Goal: Task Accomplishment & Management: Use online tool/utility

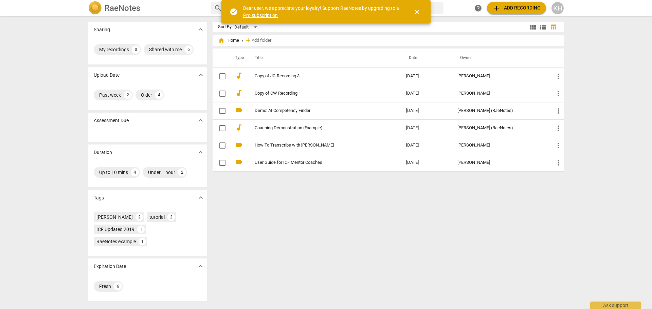
click at [514, 7] on span "add Add recording" at bounding box center [516, 8] width 48 height 8
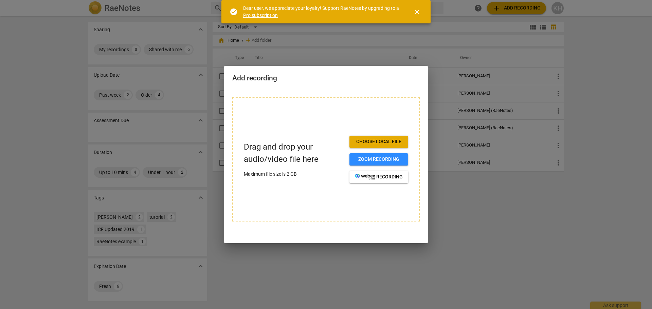
click at [416, 11] on span "close" at bounding box center [417, 12] width 8 height 8
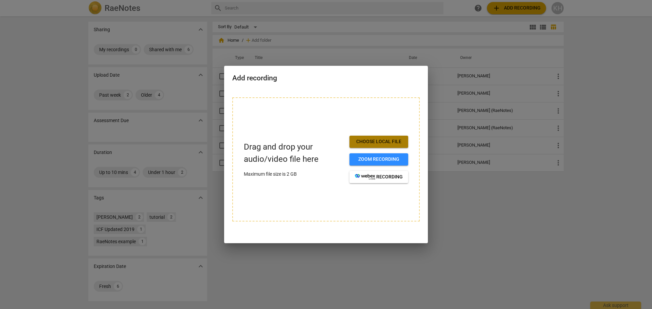
click at [383, 140] on span "Choose local file" at bounding box center [379, 142] width 48 height 7
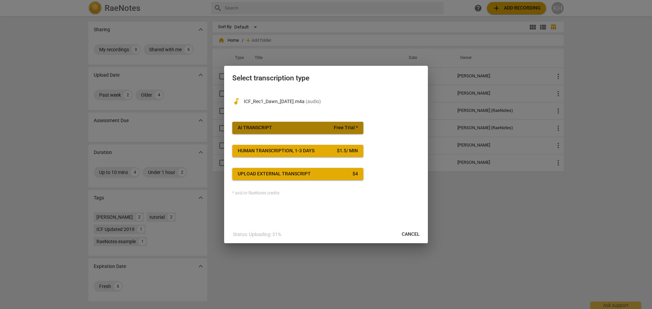
click at [328, 125] on span "AI Transcript Free Trial *" at bounding box center [298, 128] width 120 height 7
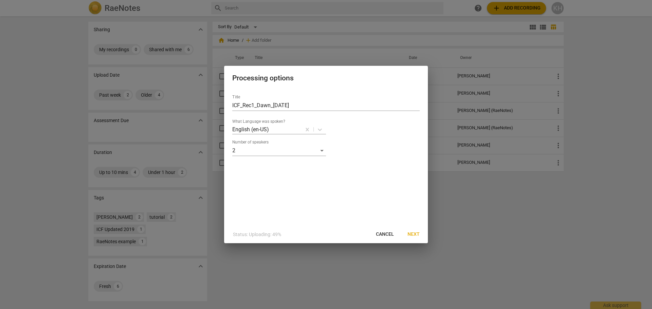
click at [414, 232] on span "Next" at bounding box center [413, 234] width 12 height 7
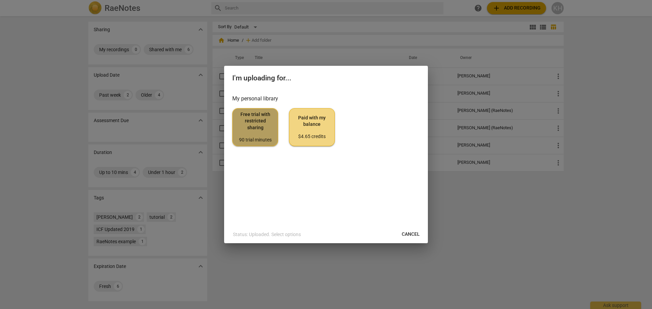
click at [253, 134] on span "Free trial with restricted sharing 90 trial minutes" at bounding box center [255, 127] width 34 height 32
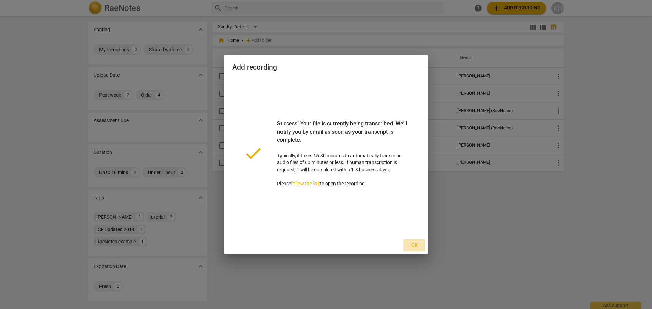
click at [415, 244] on span "Ok" at bounding box center [414, 245] width 11 height 7
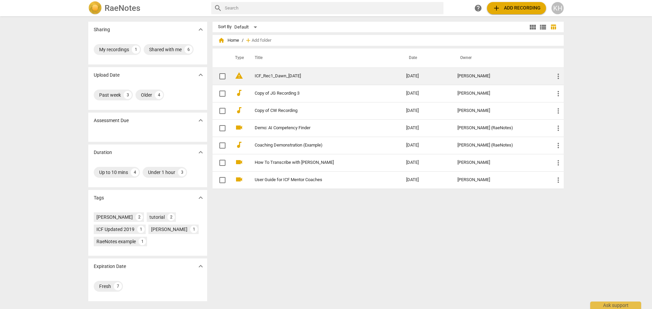
click at [292, 78] on link "ICF_Rec1_Dawn_[DATE]" at bounding box center [318, 76] width 127 height 5
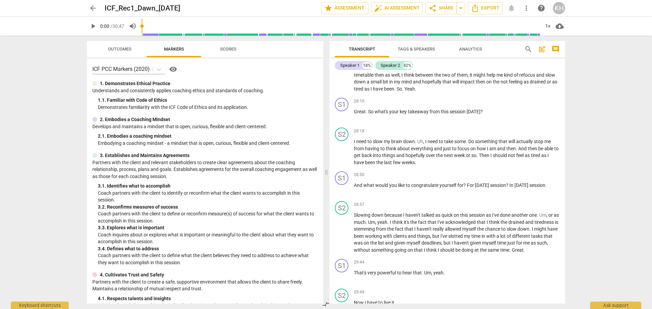
scroll to position [2109, 0]
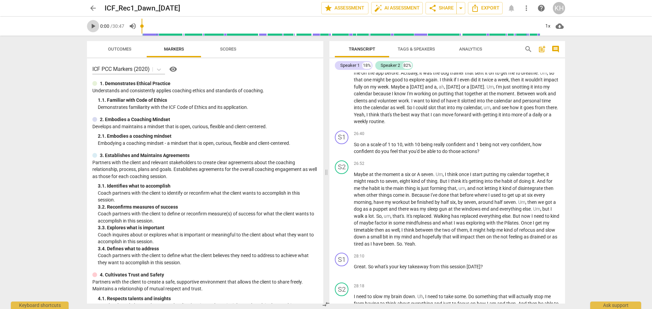
click at [92, 29] on span "play_arrow" at bounding box center [93, 26] width 8 height 8
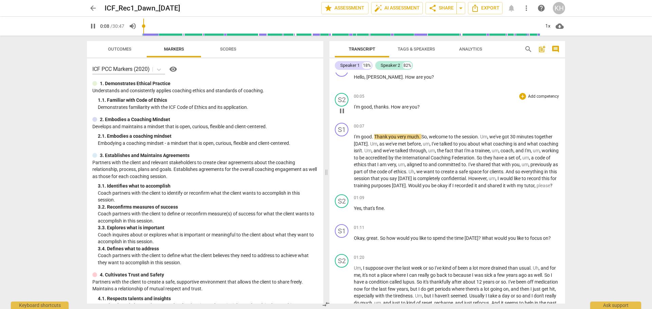
scroll to position [0, 0]
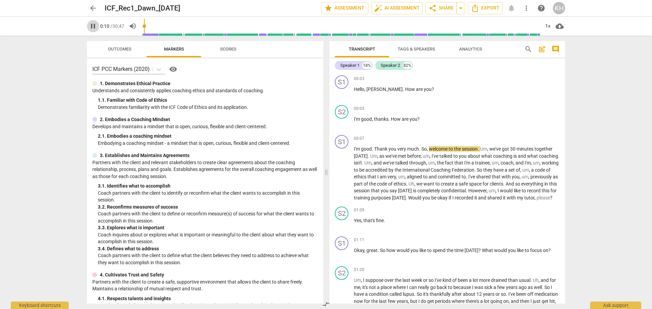
click at [91, 26] on span "pause" at bounding box center [93, 26] width 8 height 8
type input "10"
